Goal: Register for event/course

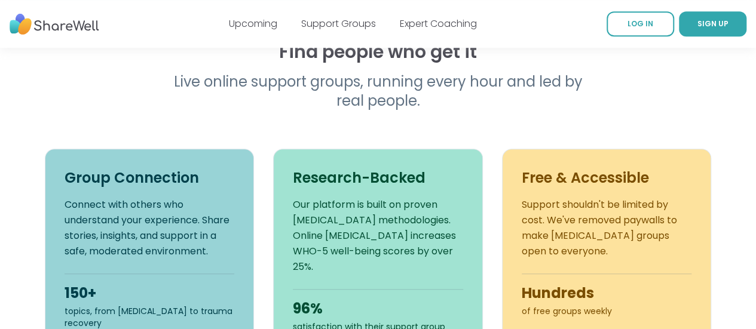
scroll to position [419, 0]
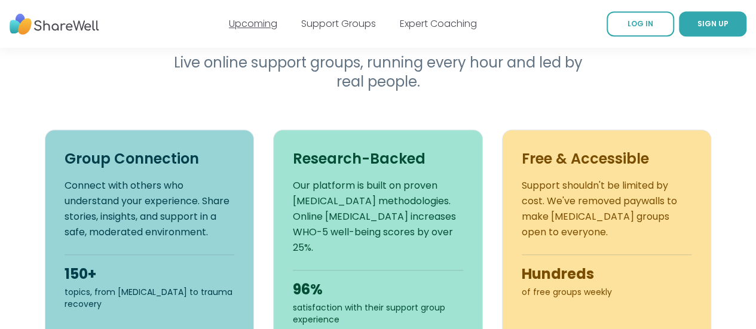
click at [262, 27] on link "Upcoming" at bounding box center [253, 24] width 48 height 14
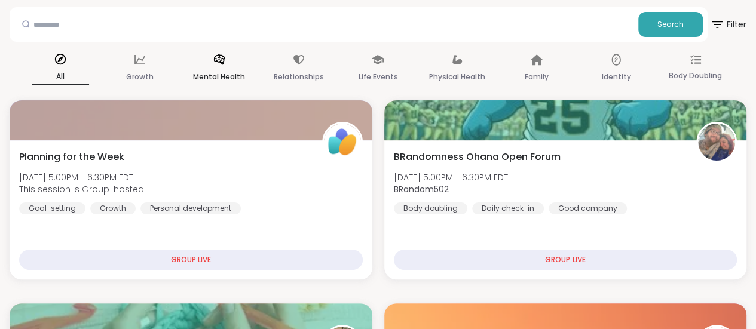
click at [248, 63] on div "Mental Health" at bounding box center [219, 69] width 57 height 44
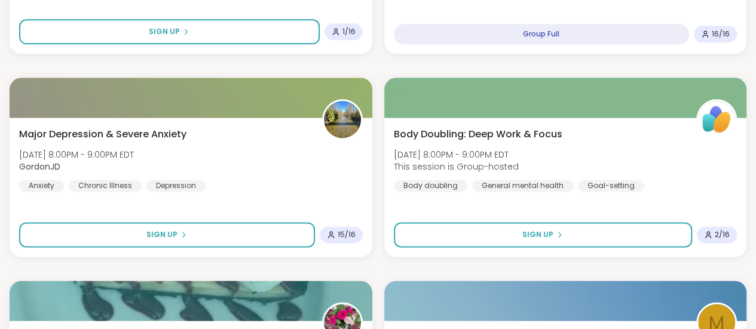
scroll to position [777, 0]
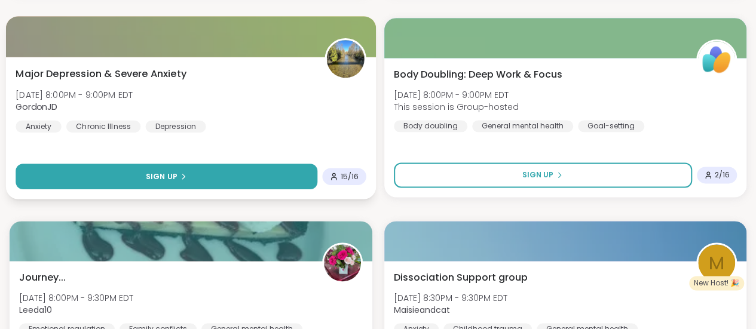
click at [178, 182] on span "Sign Up" at bounding box center [162, 176] width 32 height 11
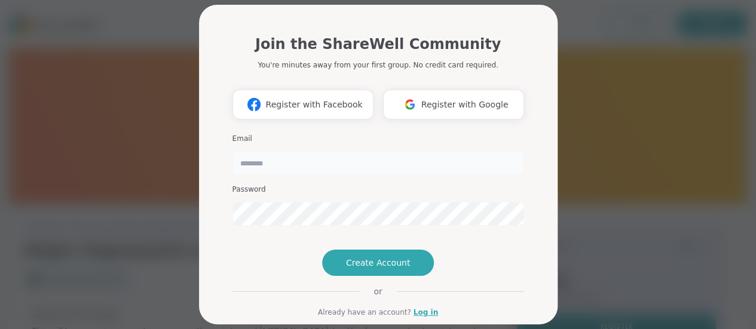
click at [318, 163] on input "email" at bounding box center [379, 163] width 292 height 24
click at [476, 106] on span "Register with Google" at bounding box center [465, 105] width 87 height 13
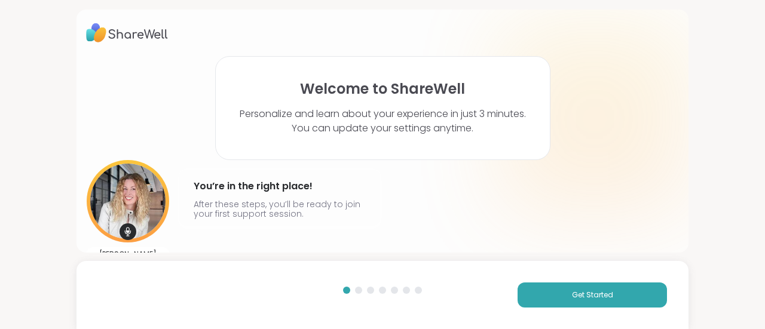
scroll to position [26, 0]
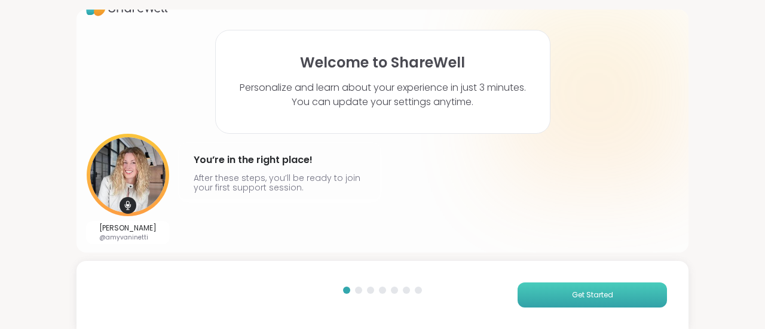
click at [618, 294] on button "Get Started" at bounding box center [592, 295] width 149 height 25
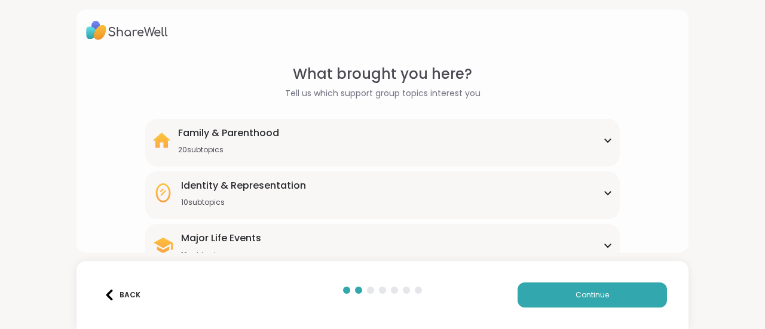
scroll to position [0, 0]
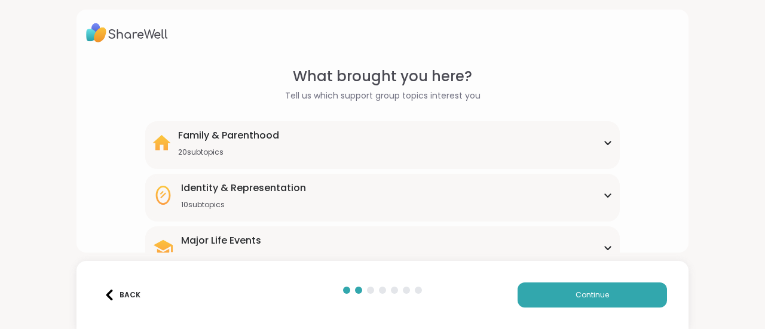
click at [523, 137] on div "Family & Parenthood 20 subtopics" at bounding box center [382, 143] width 460 height 29
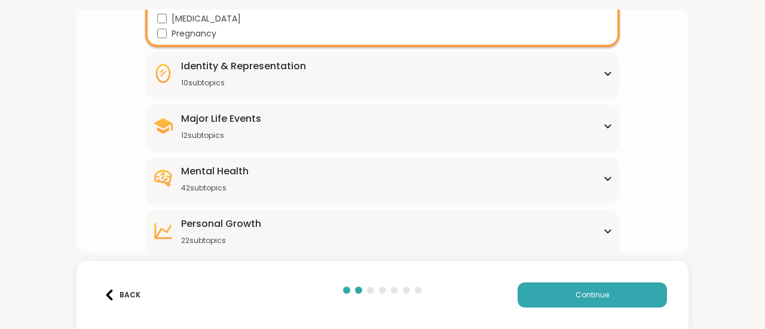
scroll to position [528, 0]
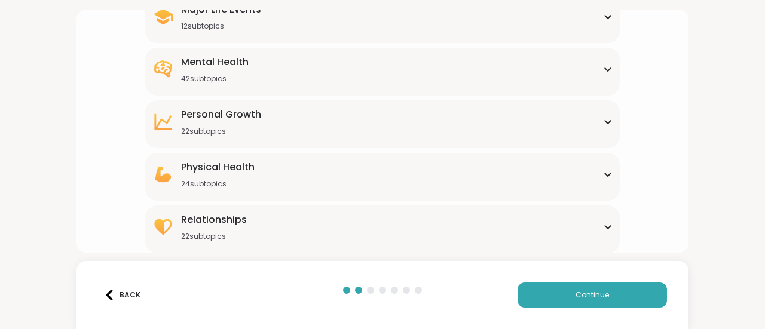
click at [438, 88] on div "Mental Health 42 subtopics Academic stress Addiction [MEDICAL_DATA] Aging Anxie…" at bounding box center [382, 72] width 475 height 48
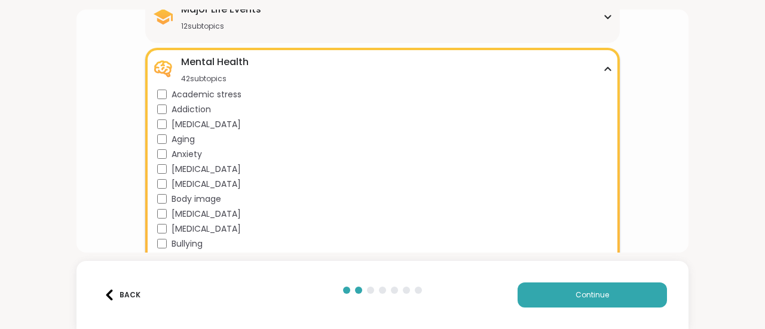
click at [226, 94] on span "Academic stress" at bounding box center [207, 94] width 70 height 13
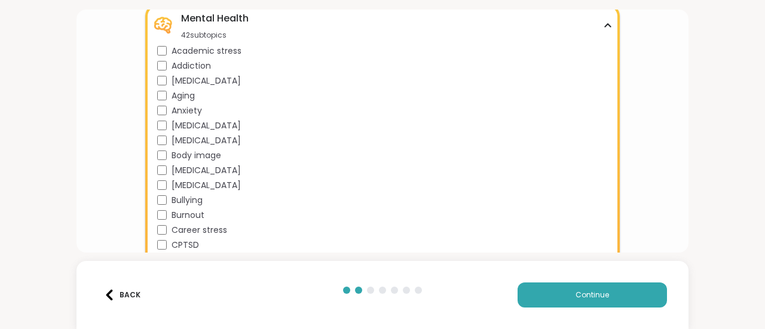
scroll to position [588, 0]
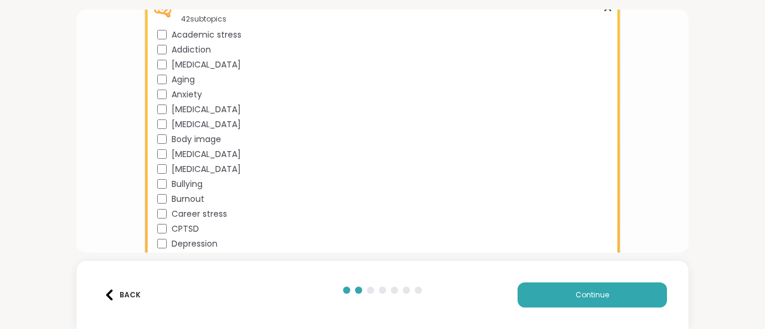
click at [183, 145] on span "Body image" at bounding box center [197, 139] width 50 height 13
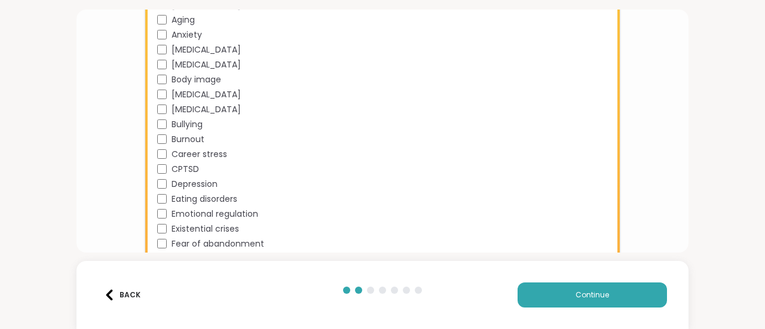
click at [181, 105] on span "[MEDICAL_DATA]" at bounding box center [206, 109] width 69 height 13
click at [187, 142] on span "Burnout" at bounding box center [188, 139] width 33 height 13
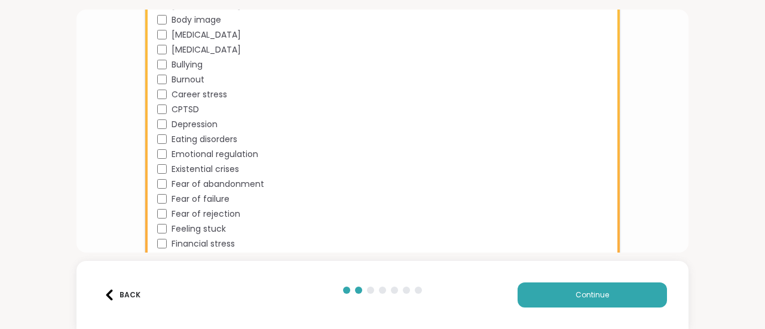
click at [196, 97] on span "Career stress" at bounding box center [200, 94] width 56 height 13
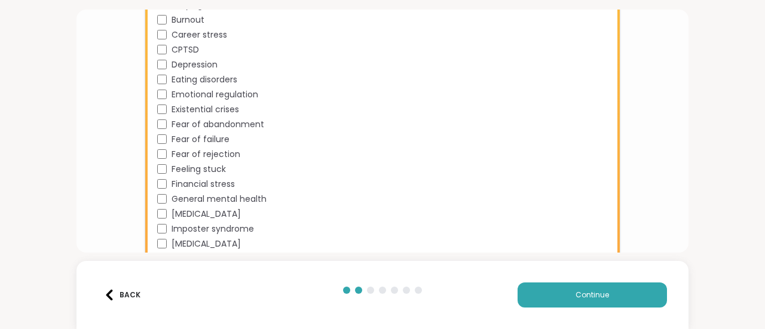
click at [199, 91] on span "Emotional regulation" at bounding box center [215, 94] width 87 height 13
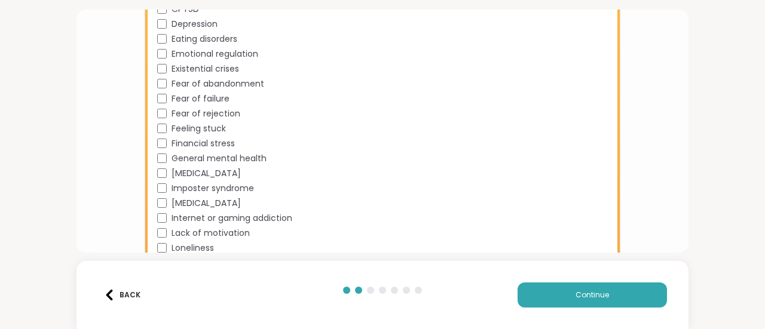
scroll to position [827, 0]
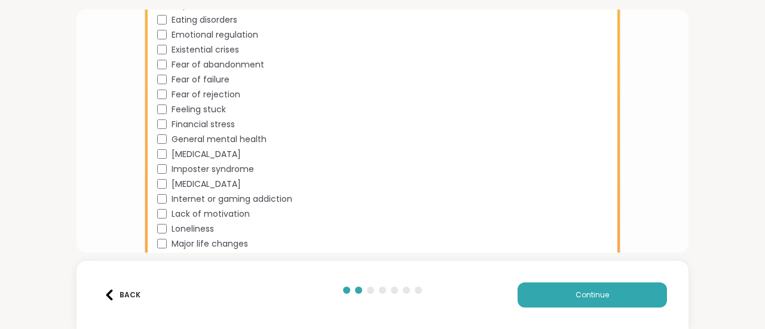
click at [190, 112] on span "Feeling stuck" at bounding box center [199, 109] width 54 height 13
click at [187, 125] on span "Financial stress" at bounding box center [203, 124] width 63 height 13
click at [201, 138] on span "General mental health" at bounding box center [219, 139] width 95 height 13
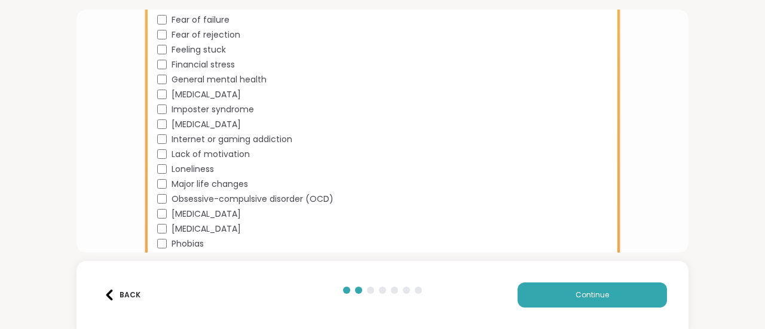
click at [216, 152] on span "Lack of motivation" at bounding box center [211, 154] width 78 height 13
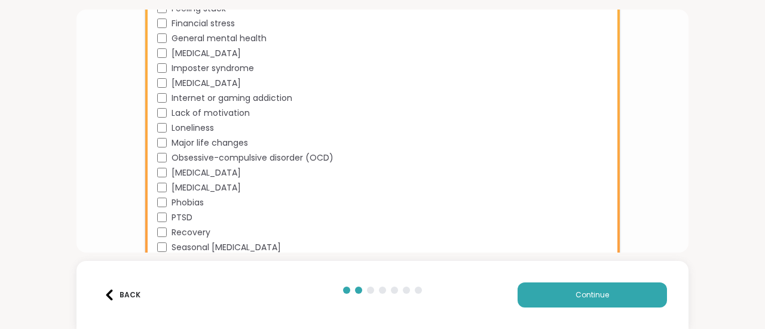
scroll to position [946, 0]
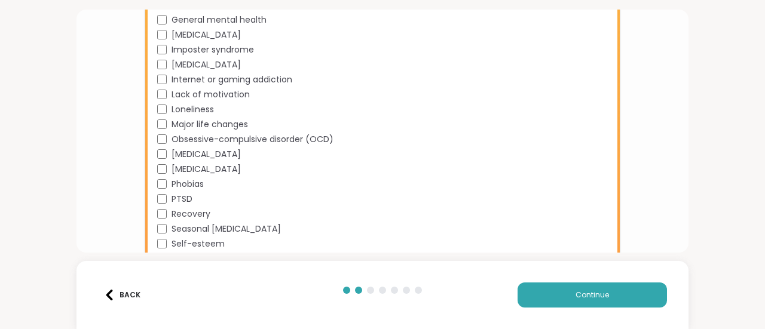
click at [206, 130] on span "Major life changes" at bounding box center [210, 124] width 77 height 13
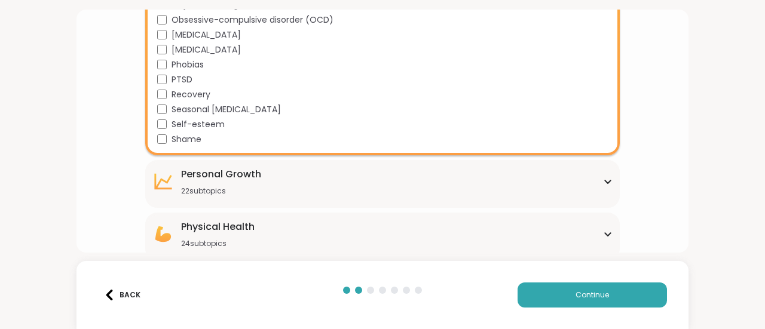
click at [193, 124] on span "Self-esteem" at bounding box center [198, 124] width 53 height 13
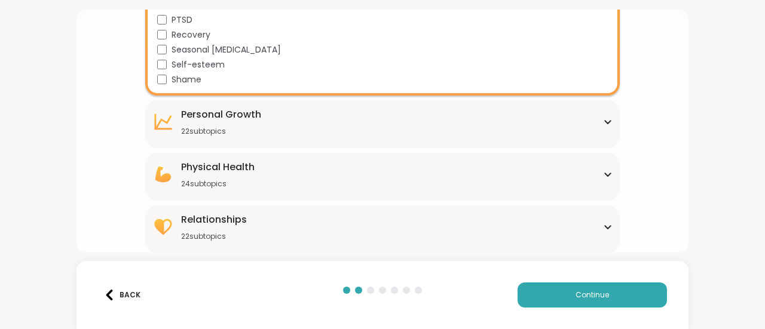
click at [193, 124] on div "[MEDICAL_DATA] 22 subtopics" at bounding box center [221, 122] width 80 height 29
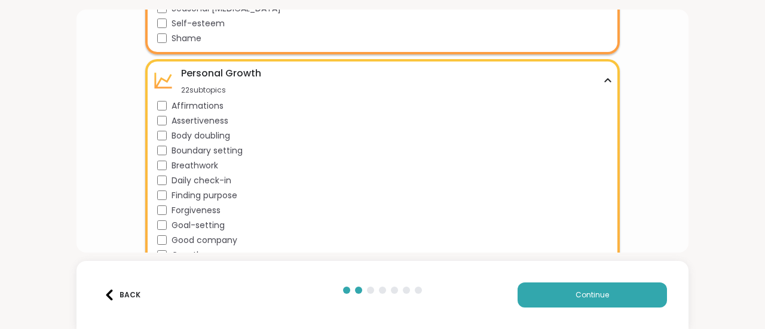
scroll to position [1186, 0]
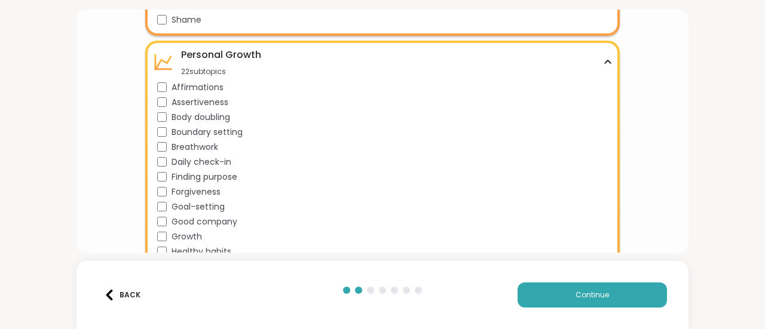
click at [191, 84] on span "Affirmations" at bounding box center [198, 87] width 52 height 13
click at [183, 104] on span "Assertiveness" at bounding box center [200, 102] width 57 height 13
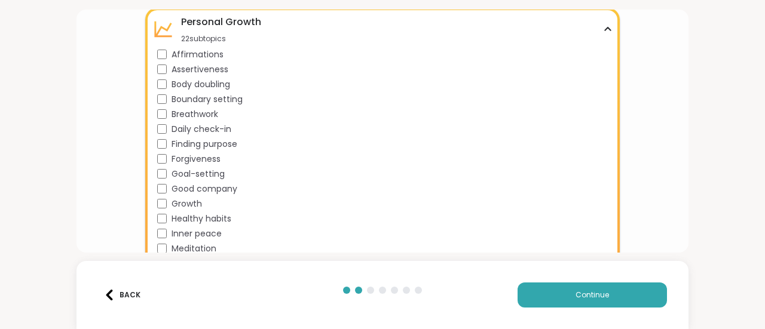
scroll to position [1245, 0]
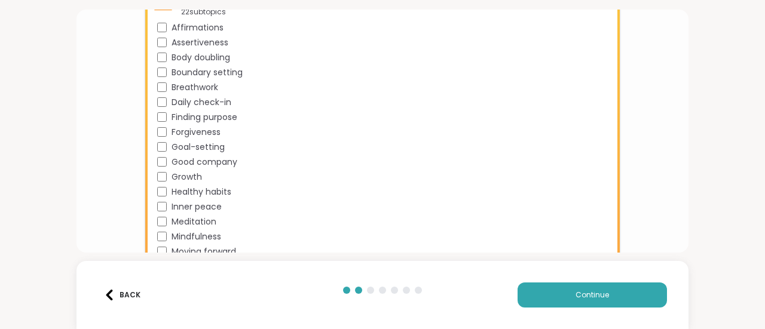
click at [181, 90] on span "Breathwork" at bounding box center [195, 87] width 47 height 13
click at [187, 103] on span "Daily check-in" at bounding box center [202, 102] width 60 height 13
click at [210, 115] on span "Finding purpose" at bounding box center [205, 117] width 66 height 13
click at [205, 147] on span "Goal-setting" at bounding box center [198, 147] width 53 height 13
click at [176, 181] on span "Growth" at bounding box center [187, 177] width 30 height 13
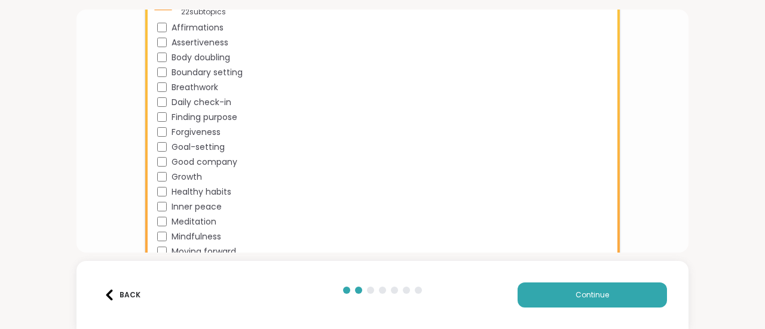
scroll to position [1305, 0]
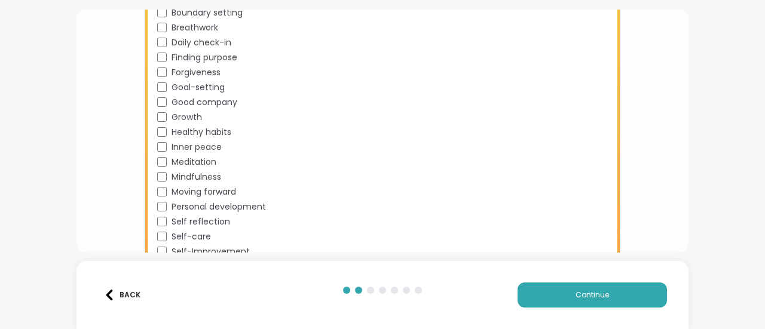
click at [213, 127] on span "Healthy habits" at bounding box center [202, 132] width 60 height 13
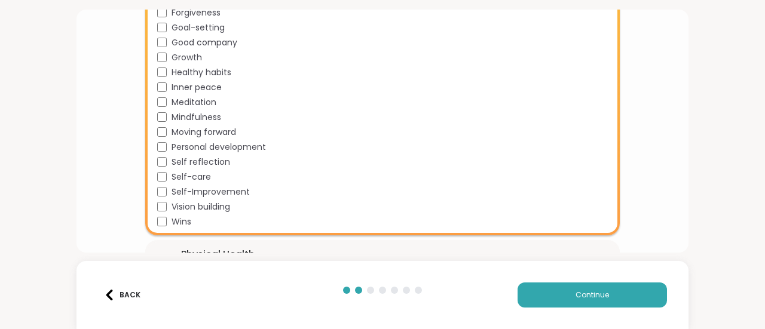
click at [197, 90] on span "Inner peace" at bounding box center [197, 87] width 50 height 13
click at [202, 126] on span "Moving forward" at bounding box center [204, 132] width 65 height 13
click at [197, 118] on span "Mindfulness" at bounding box center [197, 117] width 50 height 13
click at [203, 160] on span "Self reflection" at bounding box center [201, 162] width 59 height 13
click at [196, 181] on span "Self-care" at bounding box center [191, 177] width 39 height 13
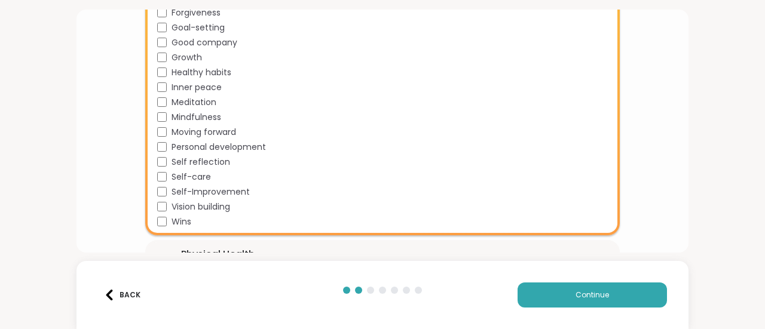
click at [212, 190] on span "Self-Improvement" at bounding box center [211, 192] width 78 height 13
click at [221, 209] on span "Vision building" at bounding box center [201, 207] width 59 height 13
click at [192, 219] on div "Wins" at bounding box center [385, 222] width 456 height 13
click at [230, 146] on span "Personal development" at bounding box center [219, 147] width 94 height 13
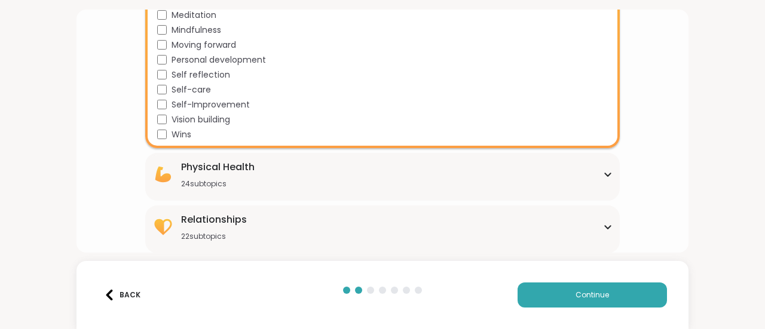
click at [215, 179] on div "24 subtopics" at bounding box center [218, 184] width 74 height 10
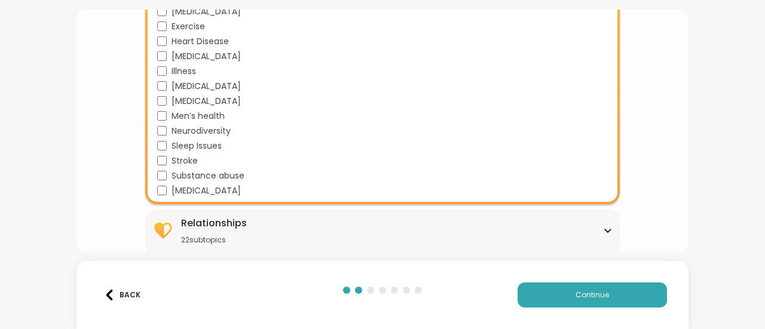
scroll to position [1809, 0]
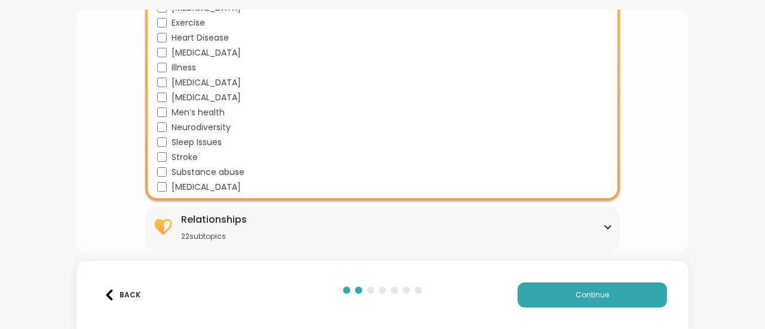
click at [209, 238] on div "22 subtopics" at bounding box center [214, 237] width 66 height 10
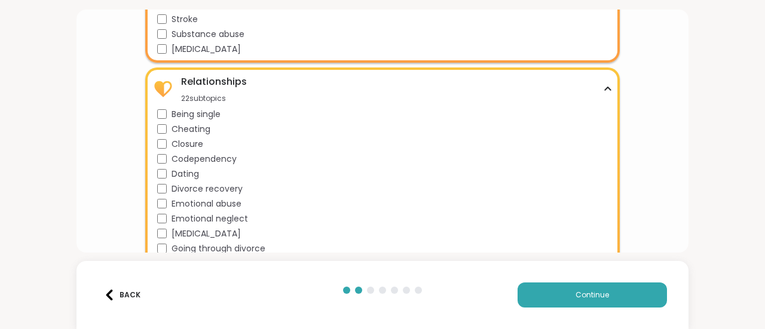
scroll to position [1988, 0]
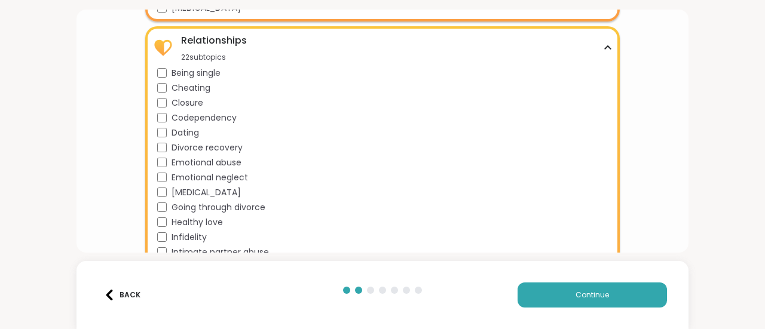
click at [200, 74] on span "Being single" at bounding box center [196, 73] width 49 height 13
click at [222, 122] on span "Codependency" at bounding box center [204, 118] width 65 height 13
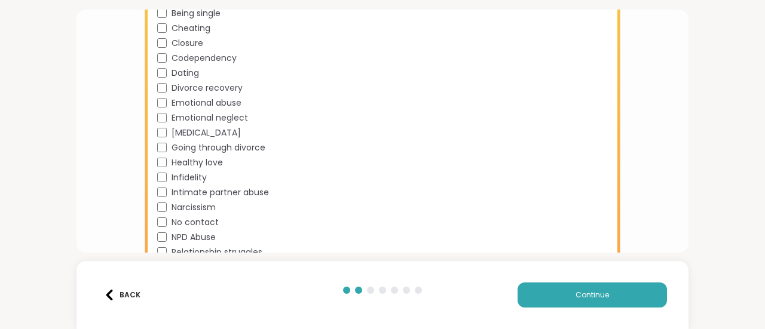
click at [179, 68] on span "Dating" at bounding box center [186, 73] width 28 height 13
click at [224, 133] on div "[MEDICAL_DATA]" at bounding box center [385, 133] width 456 height 13
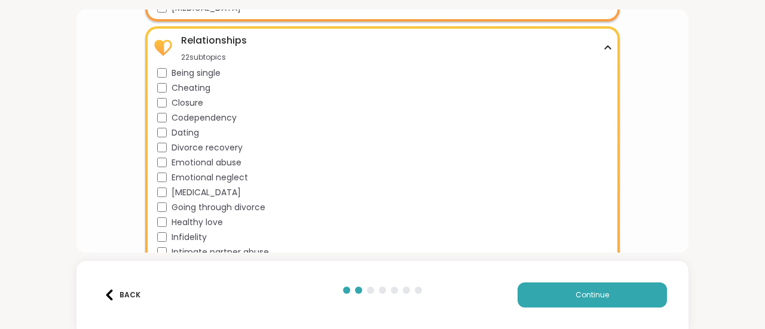
click at [185, 100] on span "Closure" at bounding box center [188, 103] width 32 height 13
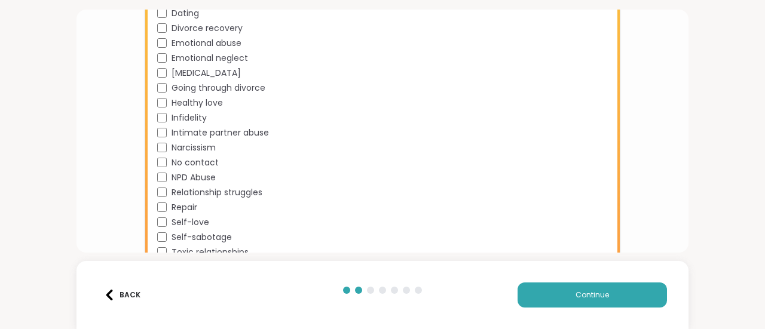
scroll to position [2135, 0]
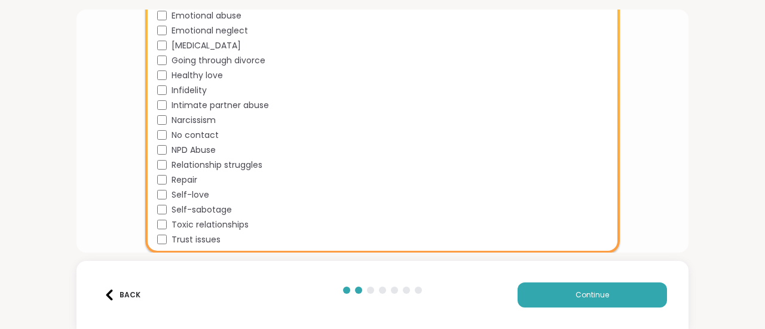
click at [190, 196] on span "Self-love" at bounding box center [191, 195] width 38 height 13
click at [216, 213] on span "Self-sabotage" at bounding box center [202, 210] width 60 height 13
click at [239, 227] on span "Toxic relationships" at bounding box center [210, 225] width 77 height 13
click at [172, 179] on span "Repair" at bounding box center [185, 180] width 26 height 13
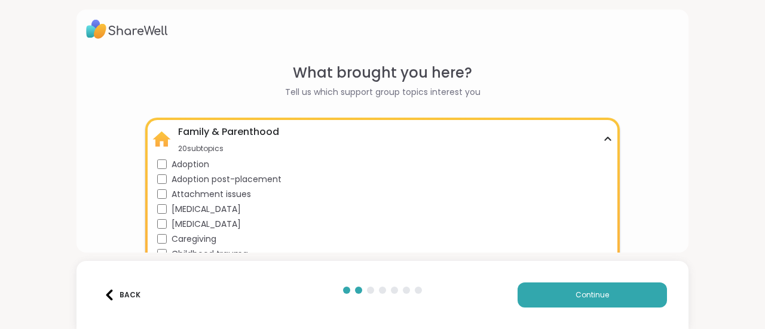
scroll to position [0, 0]
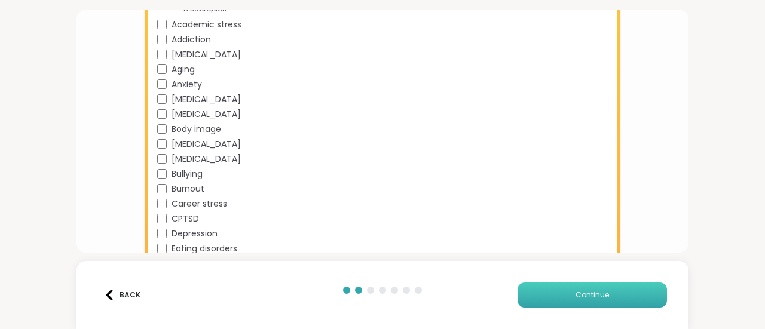
click at [620, 297] on button "Continue" at bounding box center [592, 295] width 149 height 25
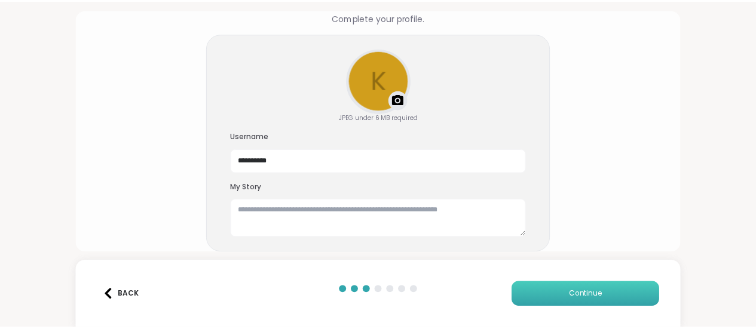
scroll to position [78, 0]
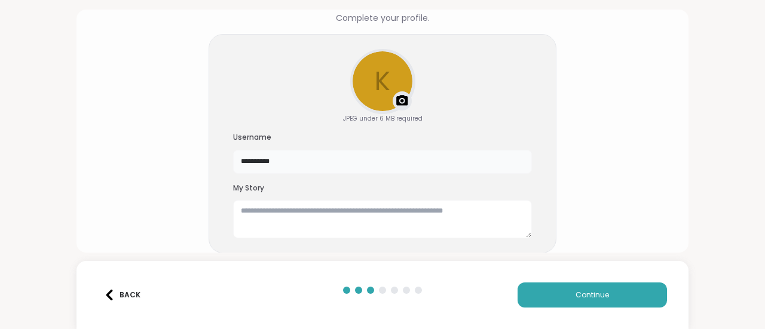
click at [344, 157] on input "**********" at bounding box center [382, 162] width 299 height 24
drag, startPoint x: 344, startPoint y: 157, endPoint x: 254, endPoint y: 164, distance: 90.6
click at [254, 164] on input "**********" at bounding box center [382, 162] width 299 height 24
type input "*"
type input "**********"
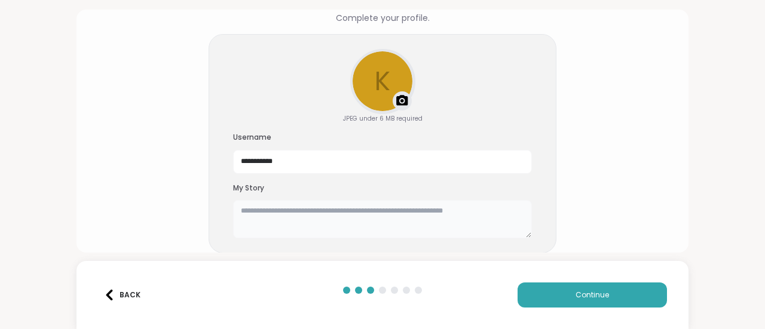
click at [319, 230] on textarea at bounding box center [382, 219] width 299 height 38
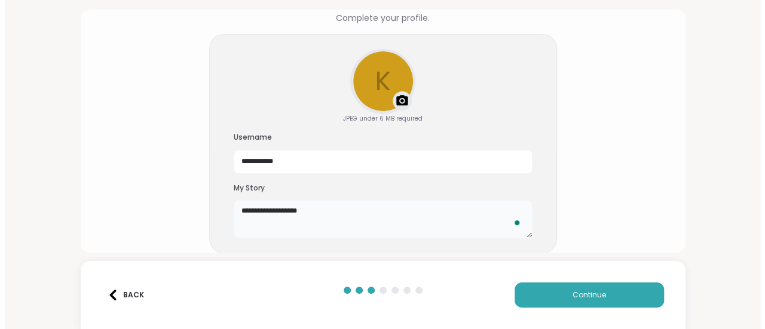
scroll to position [0, 0]
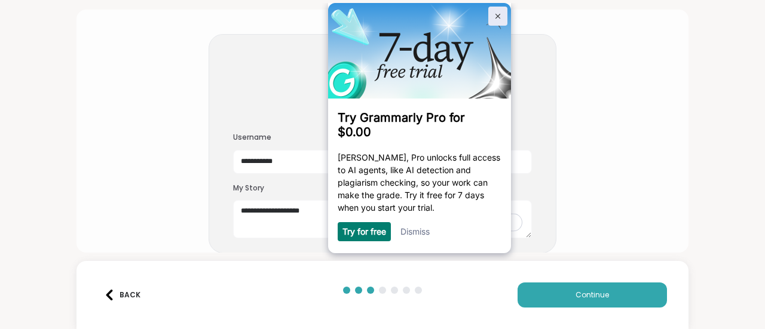
click at [497, 14] on img at bounding box center [498, 16] width 5 height 5
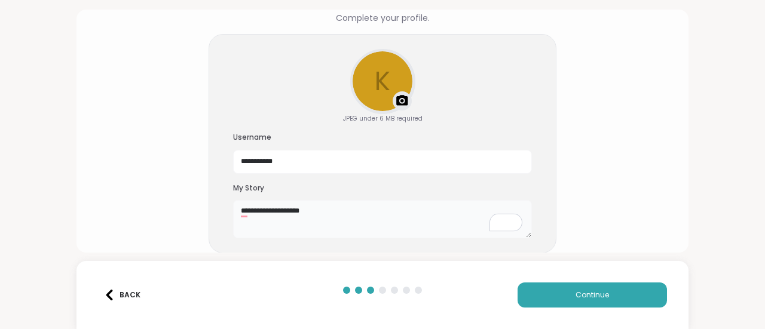
click at [334, 218] on textarea "**********" at bounding box center [382, 219] width 299 height 38
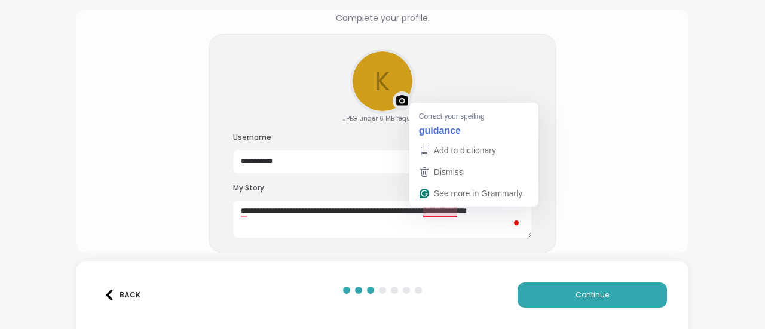
drag, startPoint x: 425, startPoint y: 212, endPoint x: 374, endPoint y: 143, distance: 86.0
click at [374, 143] on div "**********" at bounding box center [382, 153] width 299 height 41
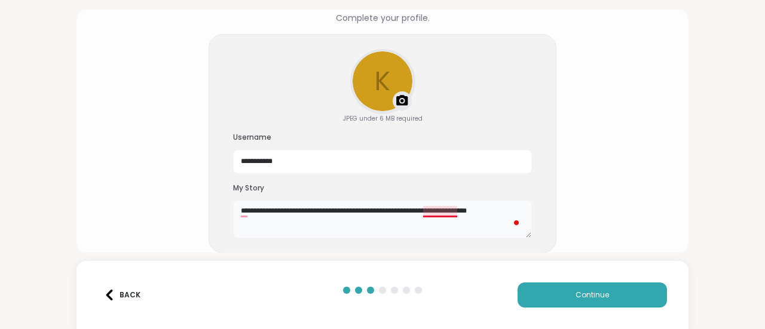
click at [440, 210] on textarea "**********" at bounding box center [382, 219] width 299 height 38
type textarea "**********"
click at [552, 292] on button "Continue" at bounding box center [592, 295] width 149 height 25
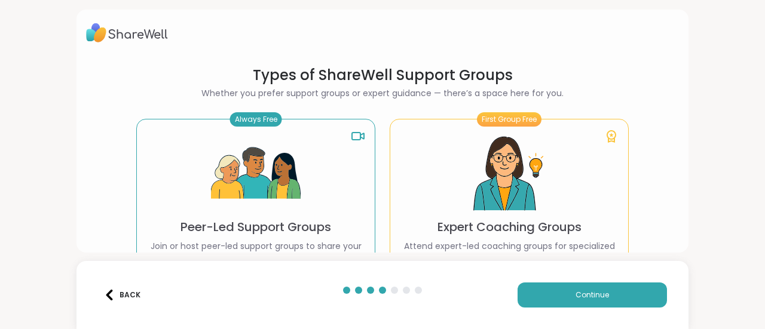
scroll to position [60, 0]
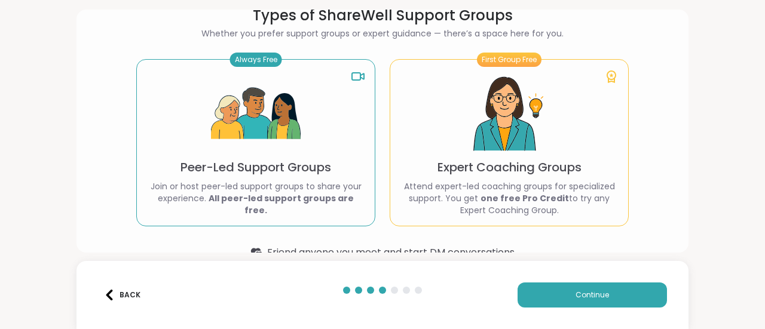
click at [262, 88] on img at bounding box center [256, 114] width 90 height 90
click at [251, 70] on div "Always Free Peer-Led Support Groups Join or host peer-led support groups to sha…" at bounding box center [255, 142] width 239 height 167
click at [258, 149] on img at bounding box center [256, 114] width 90 height 90
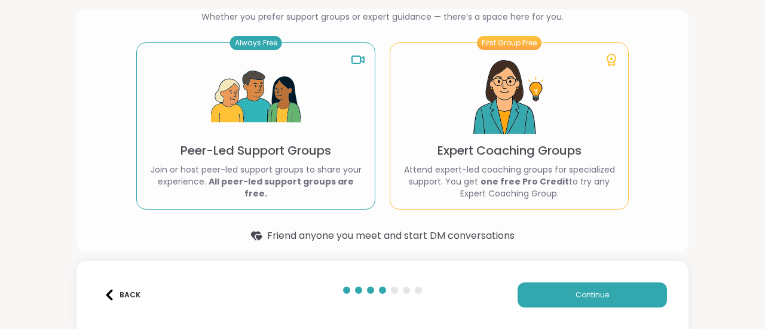
scroll to position [85, 0]
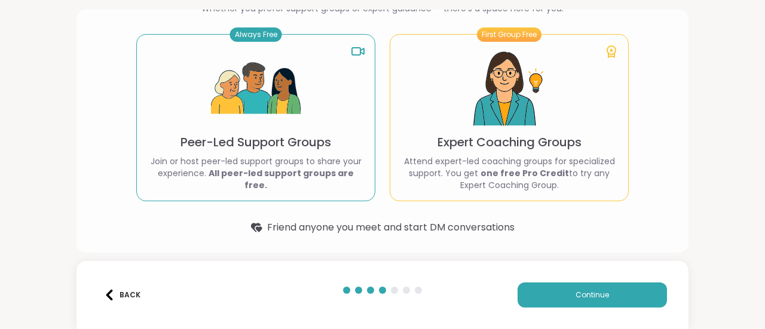
click at [291, 129] on img at bounding box center [256, 89] width 90 height 90
click at [587, 300] on span "Continue" at bounding box center [592, 295] width 33 height 11
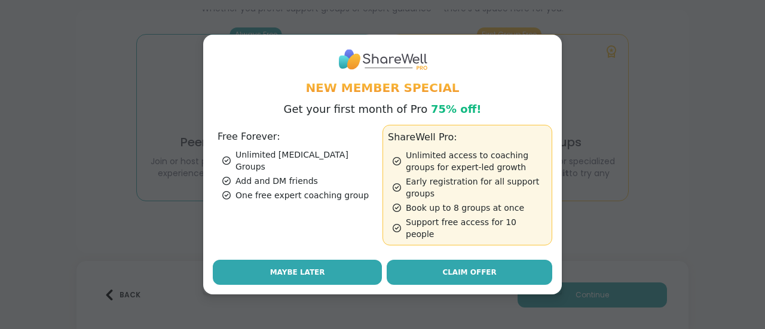
click at [316, 277] on button "Maybe Later" at bounding box center [297, 272] width 169 height 25
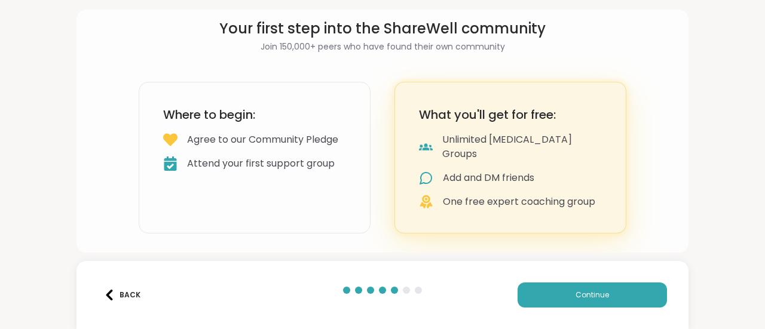
scroll to position [31, 0]
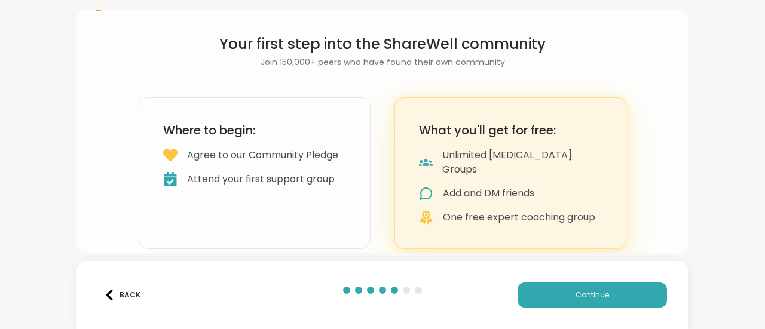
click at [280, 163] on div "Agree to our Community Pledge" at bounding box center [262, 155] width 151 height 14
click at [575, 289] on button "Continue" at bounding box center [592, 295] width 149 height 25
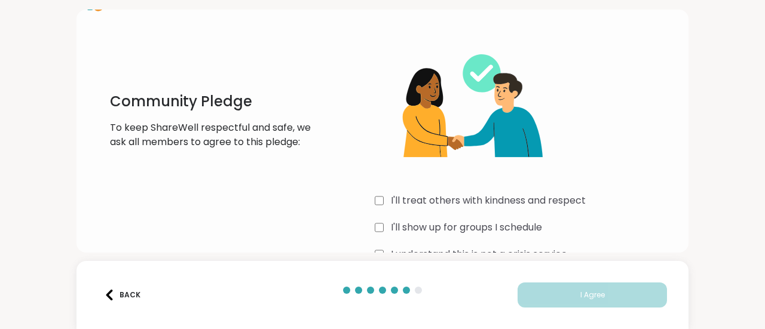
scroll to position [62, 0]
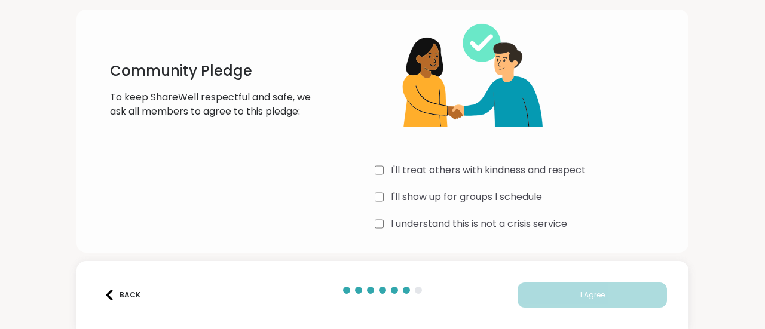
click at [391, 172] on label "I'll treat others with kindness and respect" at bounding box center [488, 170] width 195 height 14
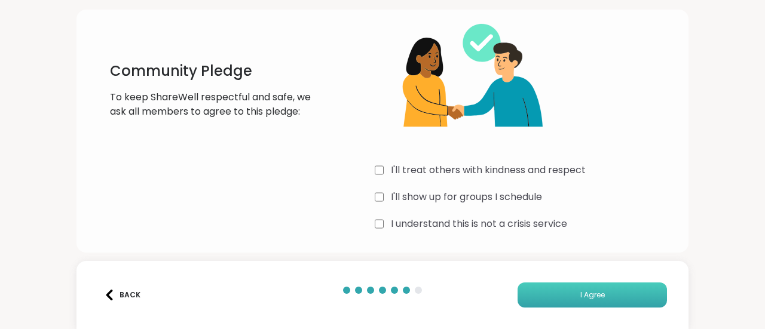
click at [564, 295] on button "I Agree" at bounding box center [592, 295] width 149 height 25
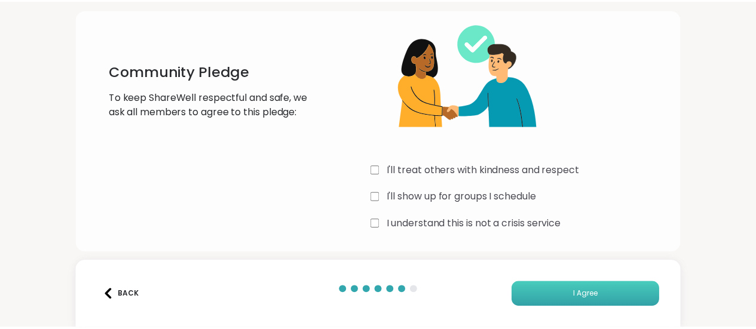
scroll to position [56, 0]
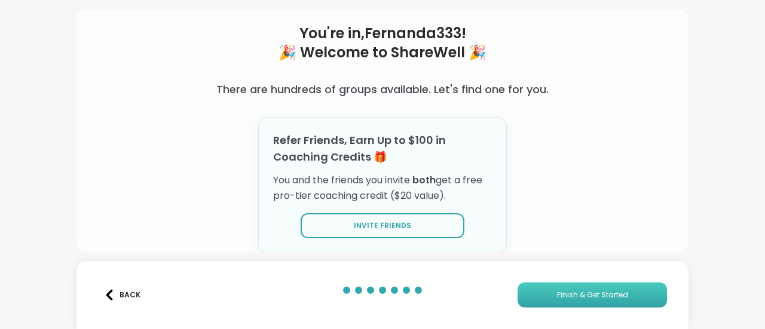
click at [557, 292] on span "Finish & Get Started" at bounding box center [592, 295] width 71 height 11
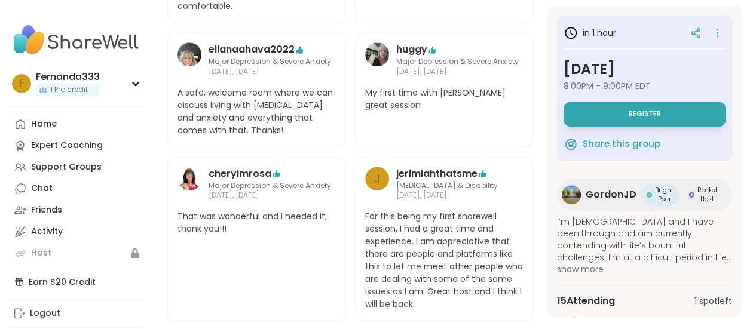
scroll to position [359, 0]
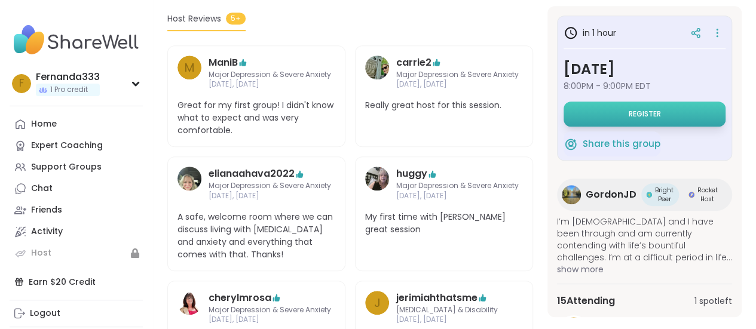
click at [652, 119] on button "Register" at bounding box center [645, 114] width 162 height 25
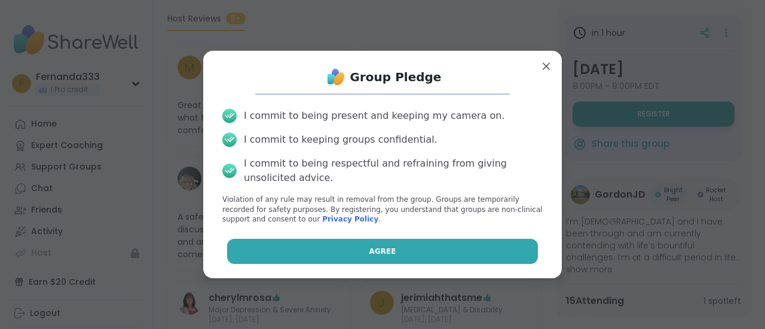
click at [324, 249] on button "Agree" at bounding box center [383, 251] width 312 height 25
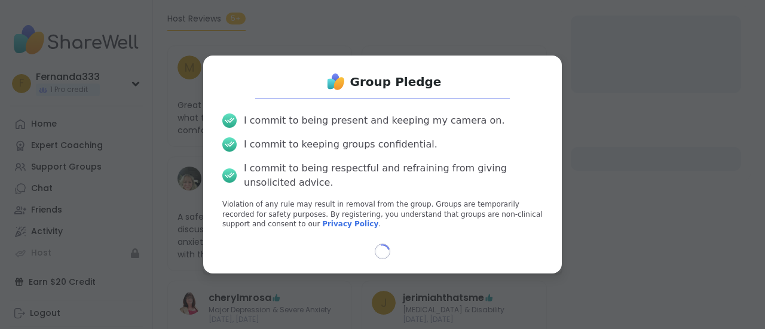
select select "**"
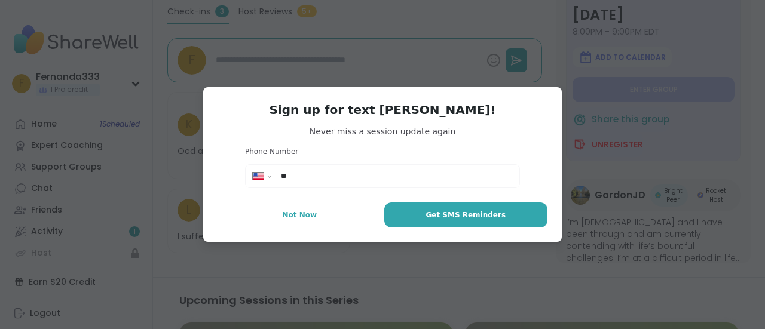
click at [352, 190] on div "**********" at bounding box center [382, 170] width 275 height 46
click at [349, 184] on div "**********" at bounding box center [382, 176] width 269 height 18
click at [314, 181] on input "**" at bounding box center [396, 176] width 231 height 12
click at [298, 219] on span "Not Now" at bounding box center [300, 215] width 35 height 11
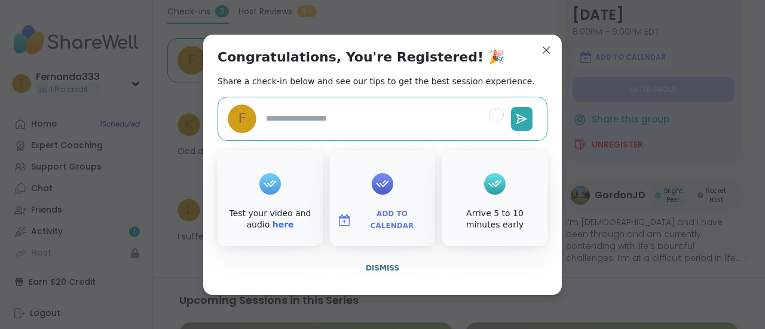
click at [375, 117] on textarea "To enrich screen reader interactions, please activate Accessibility in Grammarl…" at bounding box center [383, 119] width 245 height 22
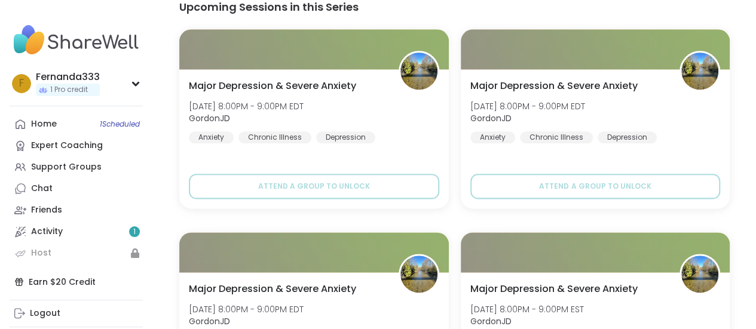
scroll to position [658, 0]
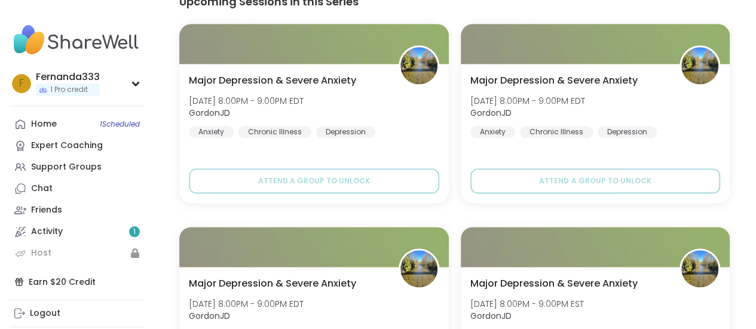
type textarea "*"
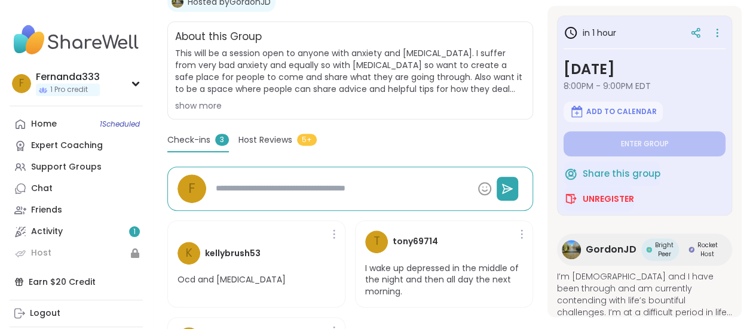
scroll to position [239, 0]
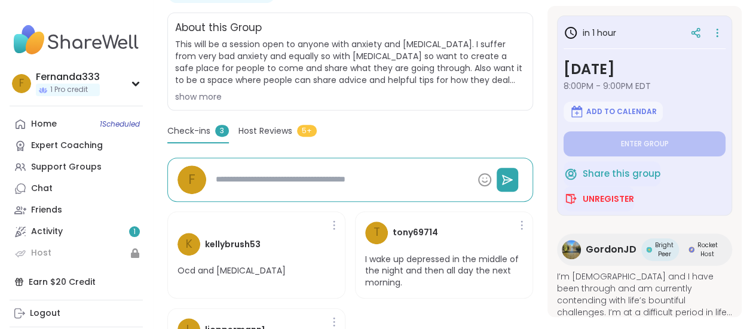
click at [262, 123] on div "Anxiety | Chronic Illness | [MEDICAL_DATA] Major [MEDICAL_DATA] & Severe Anxiet…" at bounding box center [350, 157] width 366 height 451
click at [260, 136] on span "Host Reviews" at bounding box center [266, 131] width 54 height 13
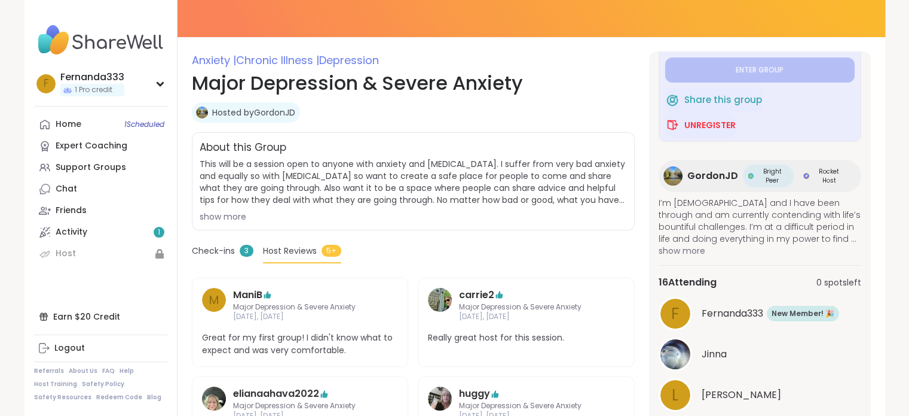
scroll to position [120, 0]
click at [694, 246] on span "show more" at bounding box center [760, 251] width 203 height 12
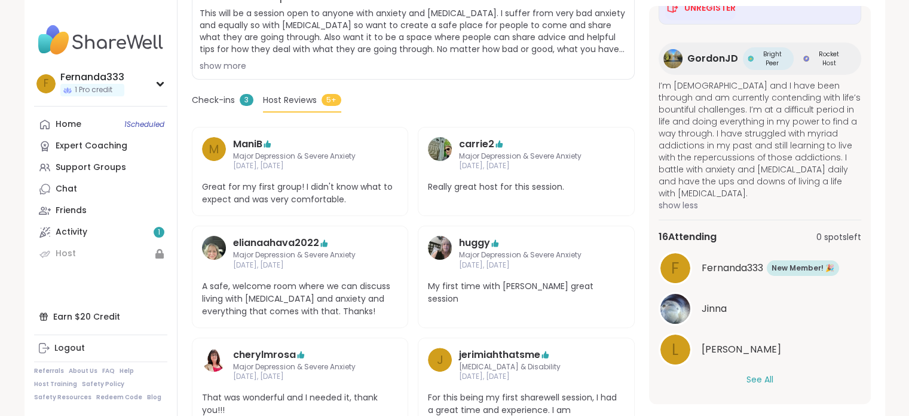
scroll to position [299, 0]
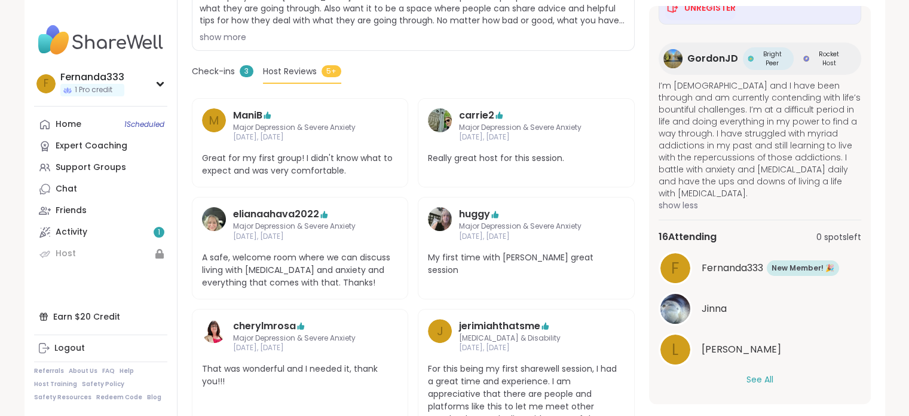
click at [756, 329] on div "F Fernanda333 New Member! 🎉 New! 🎉 Jinna L [PERSON_NAME] See All" at bounding box center [760, 318] width 203 height 135
click at [756, 329] on button "See All" at bounding box center [760, 379] width 27 height 13
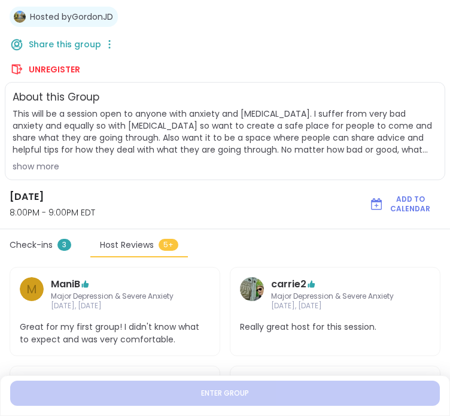
scroll to position [179, 0]
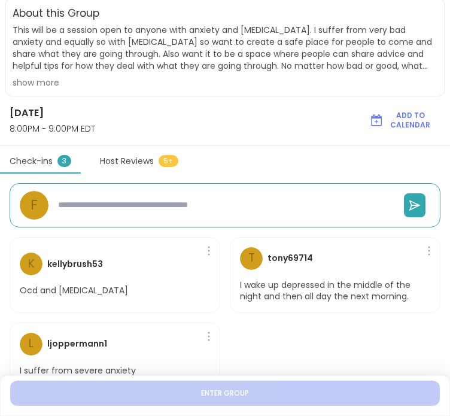
scroll to position [60, 0]
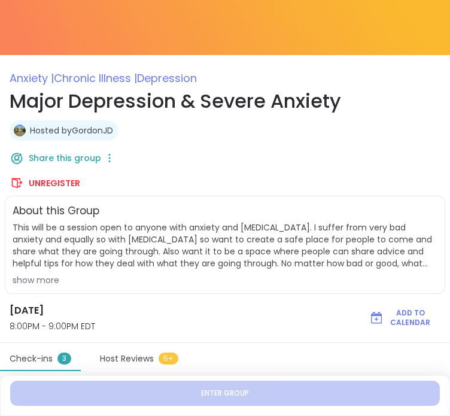
type textarea "*"
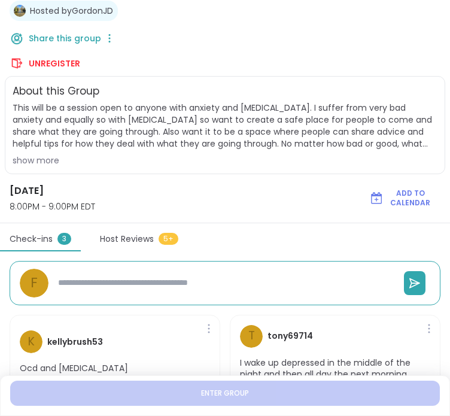
type textarea "*"
